Goal: Transaction & Acquisition: Obtain resource

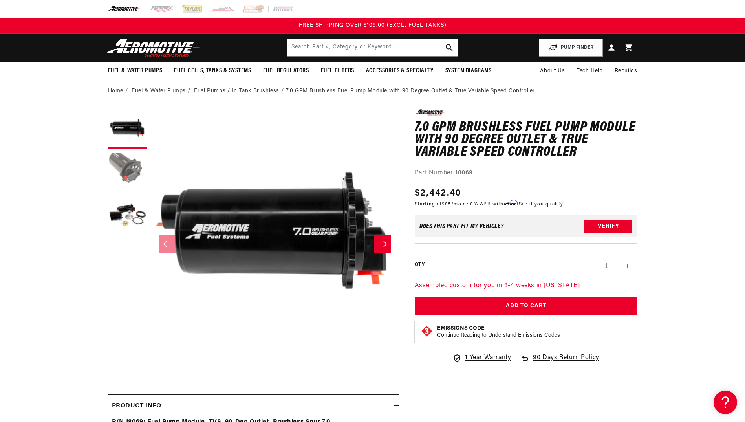
click at [132, 173] on button "Load image 2 in gallery view" at bounding box center [127, 171] width 39 height 39
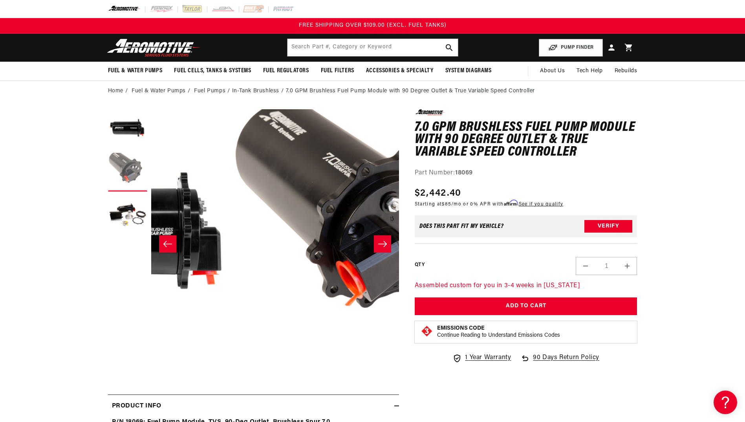
scroll to position [0, 248]
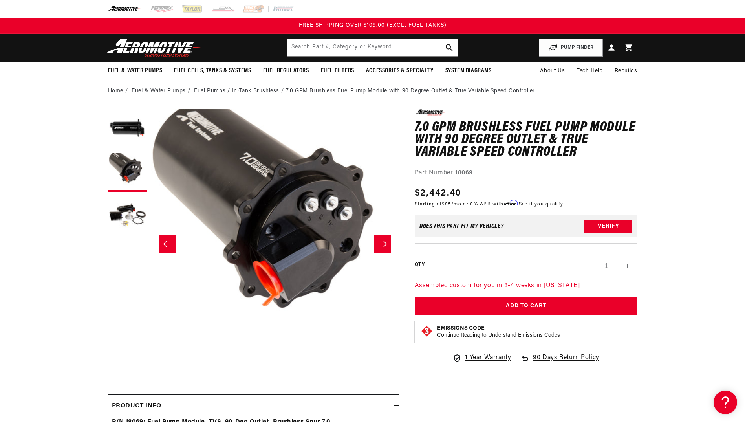
click at [385, 243] on icon "Slide right" at bounding box center [382, 244] width 9 height 6
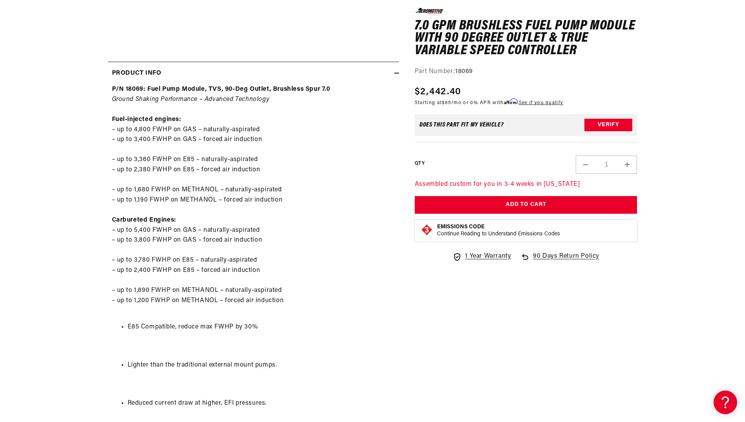
scroll to position [392, 0]
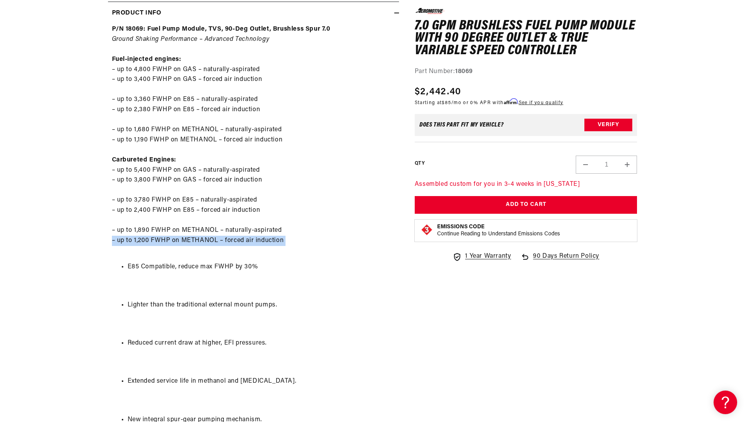
drag, startPoint x: 373, startPoint y: 244, endPoint x: 367, endPoint y: 251, distance: 9.7
click at [367, 251] on p "P/N 18069: Fuel Pump Module, TVS, 90-Deg Outlet, Brushless Spur 7.0 Ground Shak…" at bounding box center [253, 139] width 283 height 231
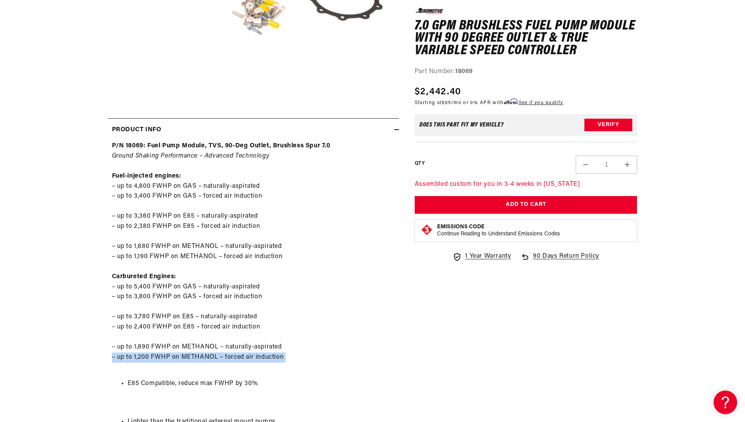
scroll to position [275, 0]
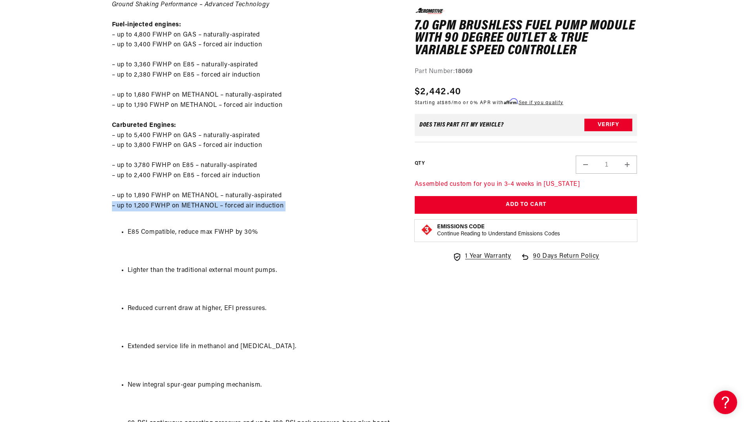
click at [394, 177] on div "P/N 18069: Fuel Pump Module, TVS, 90-Deg Outlet, Brushless Spur 7.0 Ground Shak…" at bounding box center [253, 385] width 291 height 791
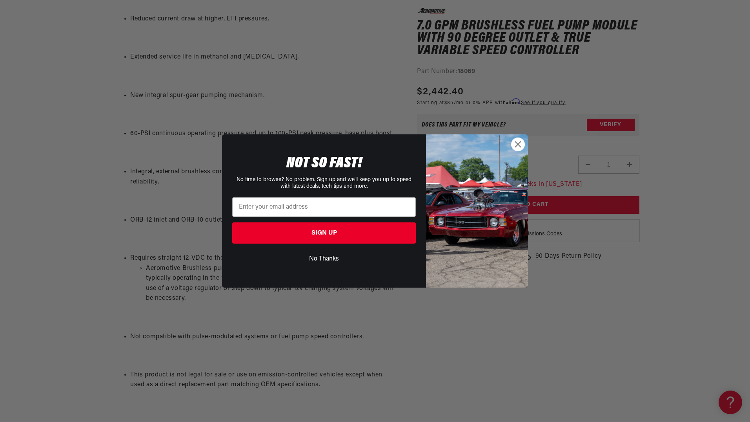
click at [518, 143] on circle "Close dialog" at bounding box center [518, 144] width 13 height 13
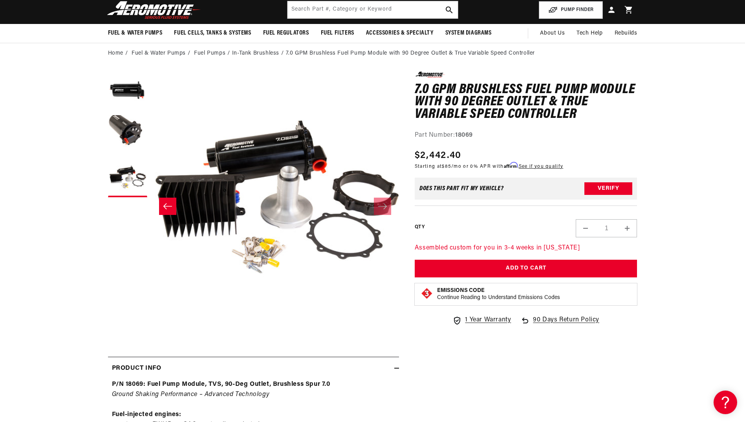
scroll to position [0, 0]
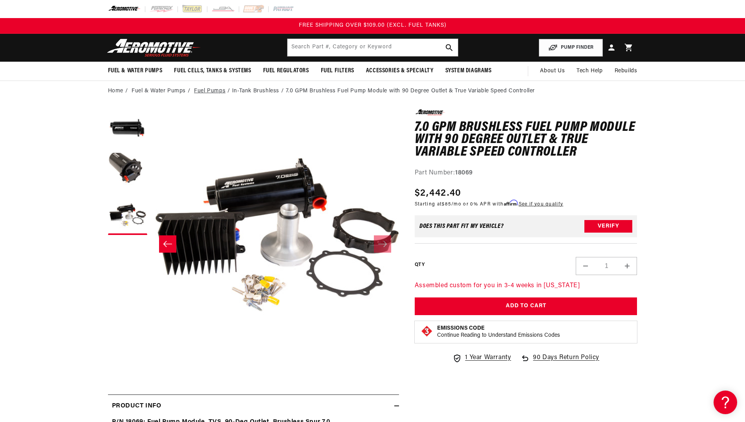
click at [216, 92] on link "Fuel Pumps" at bounding box center [209, 91] width 31 height 9
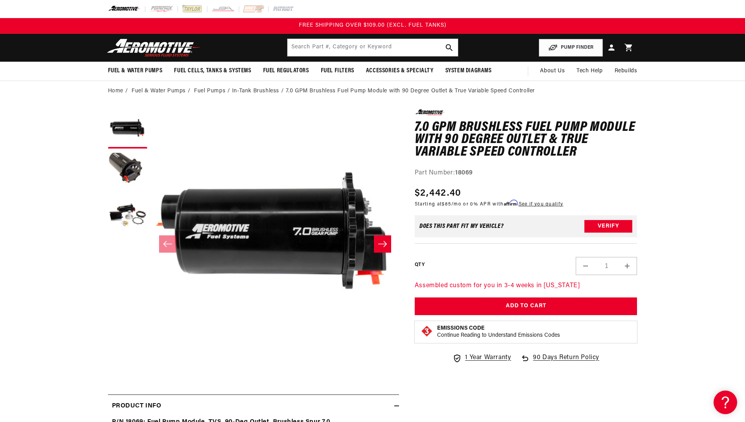
click at [252, 89] on li "In-Tank Brushless" at bounding box center [259, 91] width 54 height 9
drag, startPoint x: 252, startPoint y: 89, endPoint x: 296, endPoint y: 123, distance: 55.2
click at [151, 357] on button "Open media 1 in modal" at bounding box center [151, 357] width 0 height 0
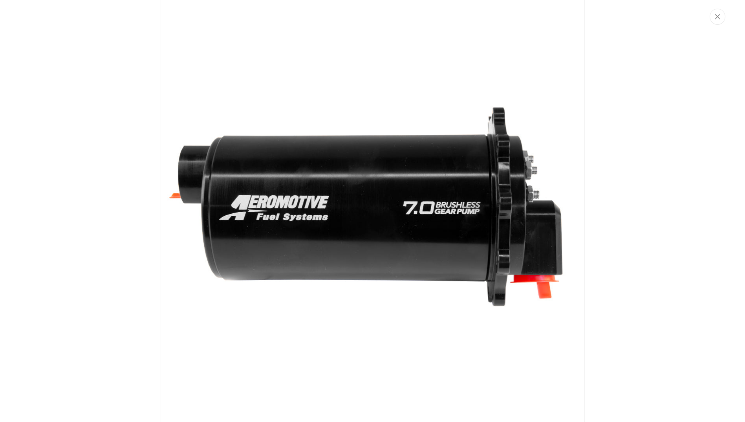
scroll to position [0, 0]
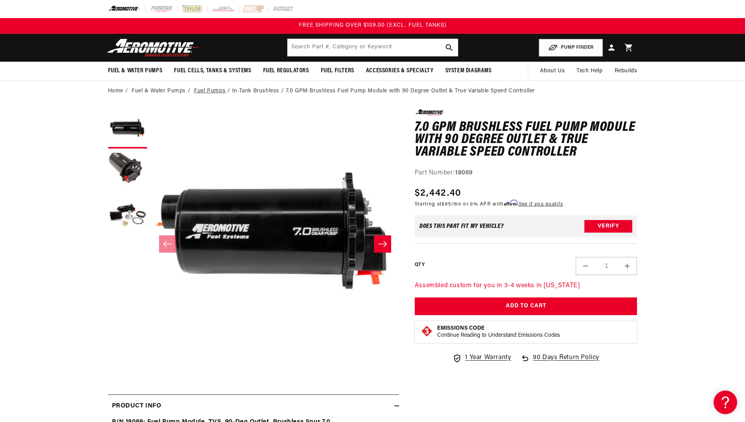
click at [215, 89] on link "Fuel Pumps" at bounding box center [209, 91] width 31 height 9
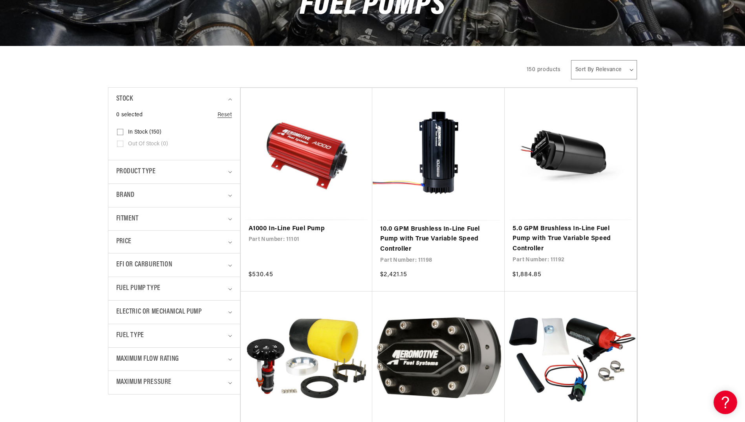
scroll to position [118, 0]
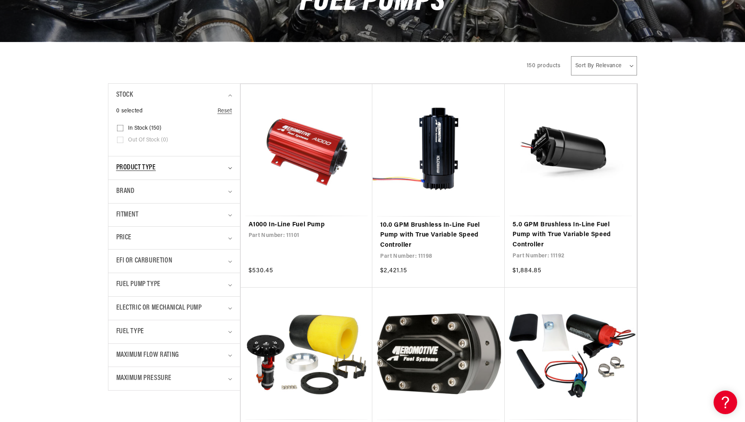
click at [134, 167] on span "Product type" at bounding box center [136, 167] width 40 height 11
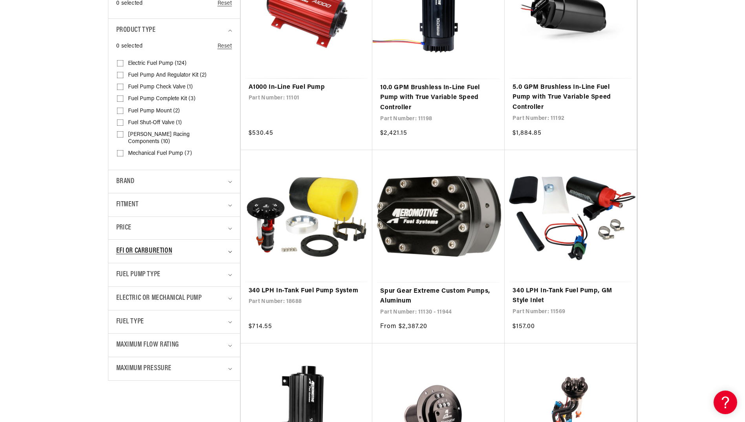
scroll to position [275, 0]
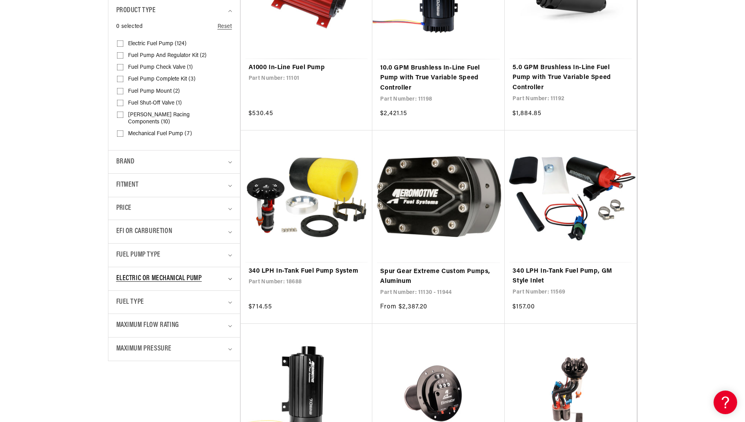
click at [207, 273] on div "Electric or Mechanical Pump" at bounding box center [170, 278] width 109 height 11
click at [139, 308] on span "Electric (127)" at bounding box center [143, 311] width 31 height 7
click at [123, 309] on input "Electric (127) Electric (127 products)" at bounding box center [120, 312] width 6 height 6
checkbox input "true"
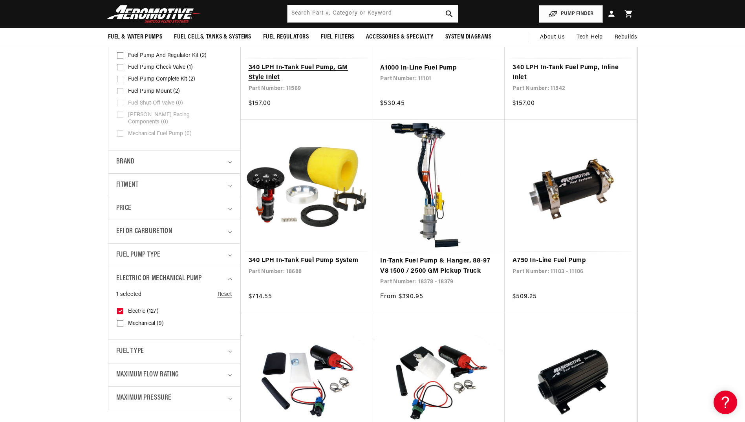
scroll to position [157, 0]
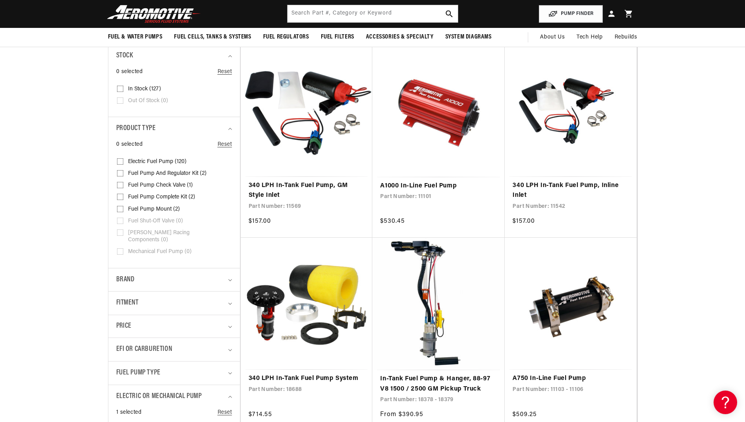
click at [120, 161] on input "Electric Fuel Pump (120) Electric Fuel Pump (120 products)" at bounding box center [120, 163] width 6 height 6
checkbox input "true"
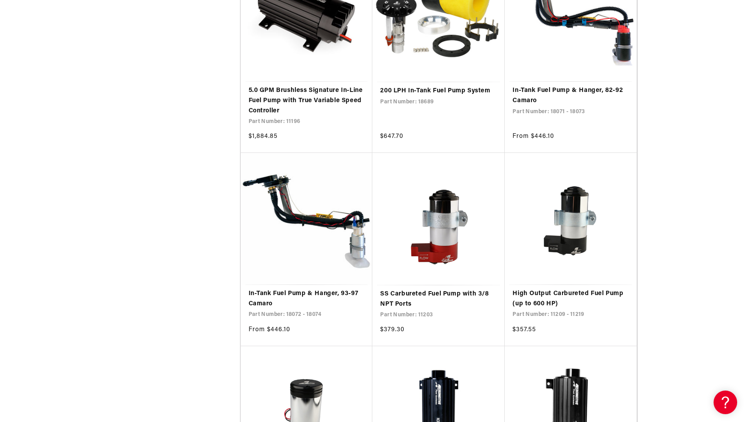
scroll to position [1413, 0]
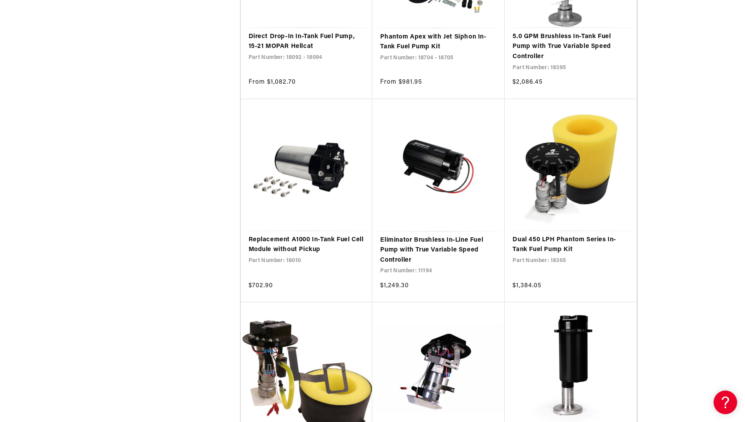
scroll to position [2865, 0]
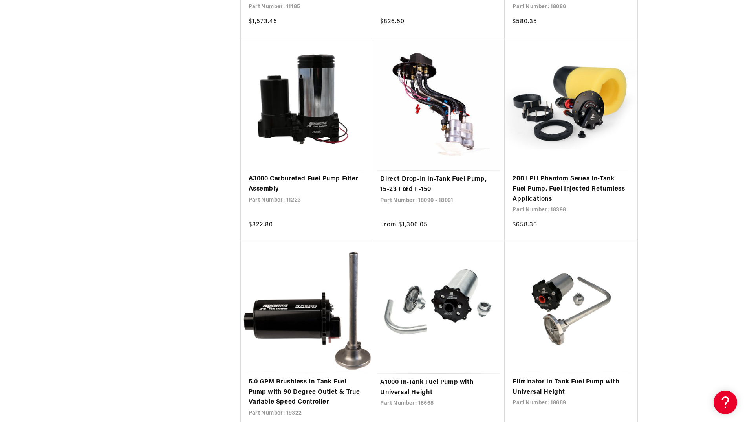
scroll to position [4474, 0]
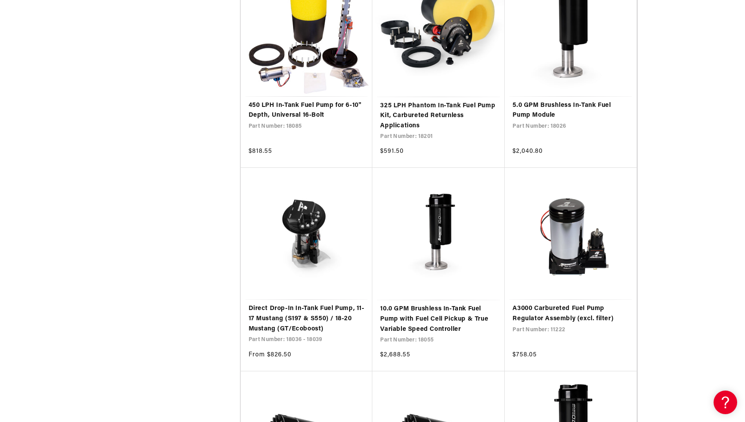
scroll to position [5220, 0]
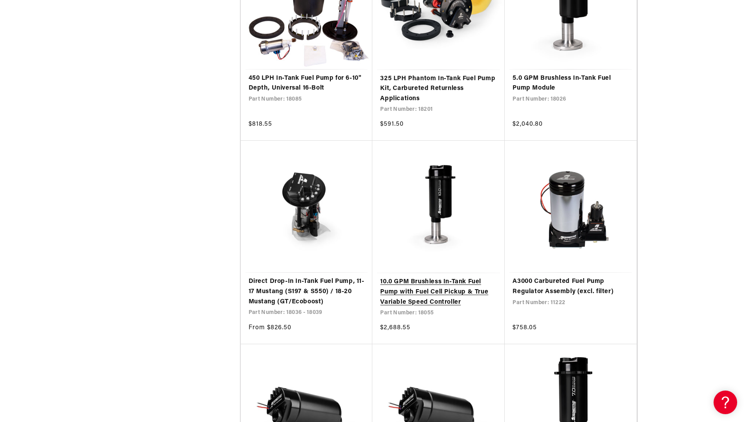
click at [442, 277] on link "10.0 GPM Brushless In-Tank Fuel Pump with Fuel Cell Pickup & True Variable Spee…" at bounding box center [438, 292] width 117 height 30
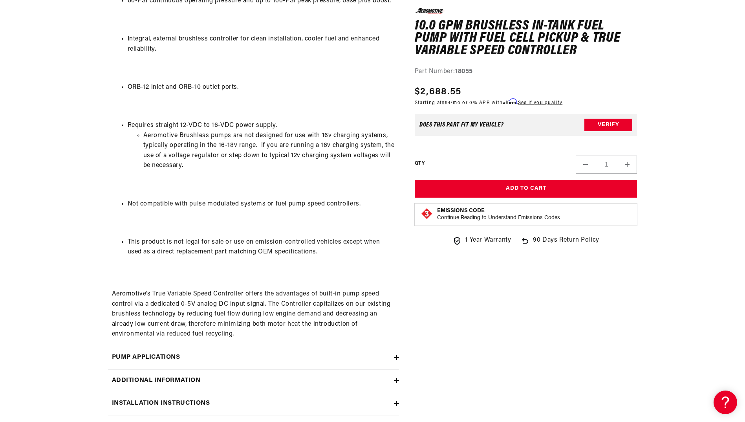
scroll to position [1099, 0]
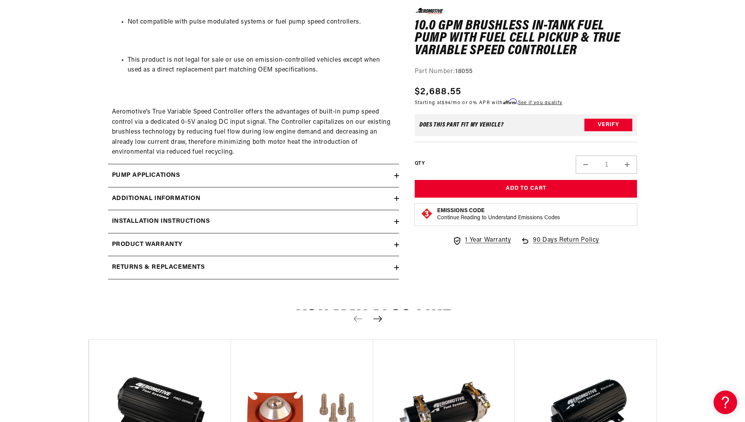
click at [396, 198] on icon at bounding box center [396, 198] width 5 height 0
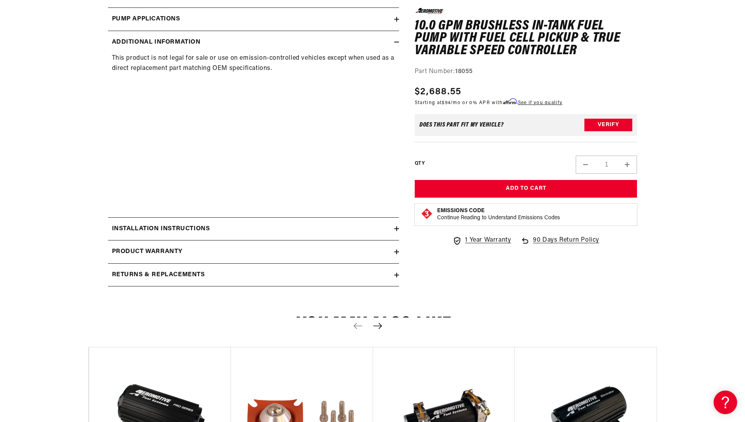
scroll to position [1256, 0]
click at [395, 226] on icon at bounding box center [396, 227] width 5 height 5
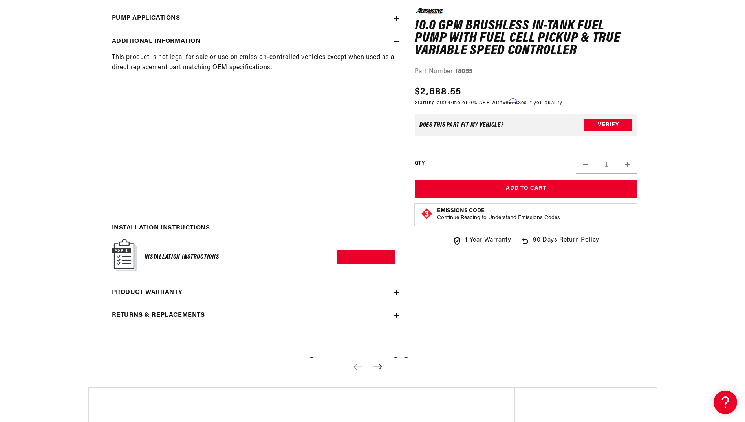
click at [126, 262] on img at bounding box center [124, 255] width 25 height 32
click at [182, 254] on h6 "Installation Instructions" at bounding box center [181, 257] width 75 height 11
click at [369, 254] on link "Download PDF" at bounding box center [365, 257] width 58 height 15
